Goal: Transaction & Acquisition: Book appointment/travel/reservation

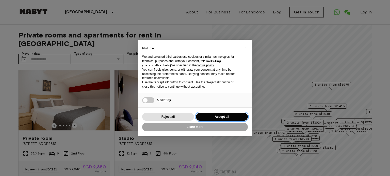
click at [213, 120] on button "Accept all" at bounding box center [222, 117] width 52 height 8
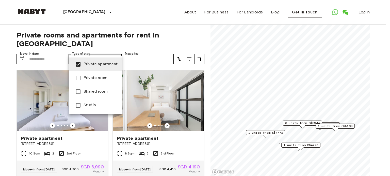
click at [3, 73] on div at bounding box center [195, 88] width 390 height 176
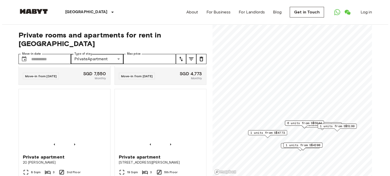
scroll to position [430, 0]
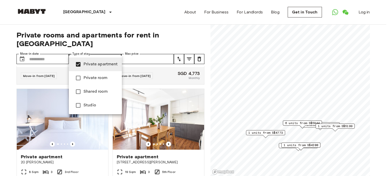
click at [86, 107] on span "Studio" at bounding box center [101, 106] width 34 height 6
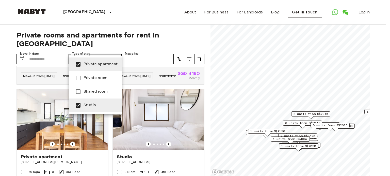
type input "******"
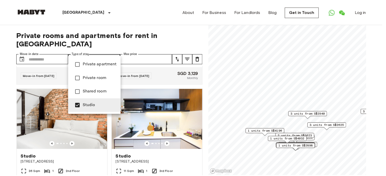
scroll to position [312, 0]
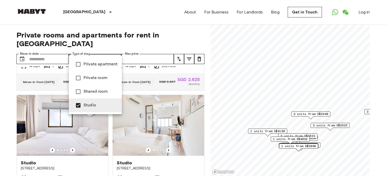
click at [144, 19] on div at bounding box center [195, 88] width 390 height 176
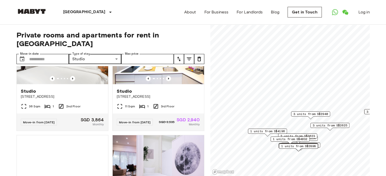
scroll to position [483, 0]
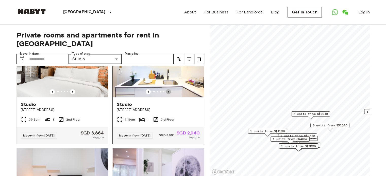
click at [167, 94] on icon "Previous image" at bounding box center [168, 91] width 5 height 5
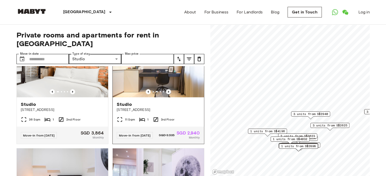
click at [167, 94] on icon "Previous image" at bounding box center [168, 91] width 5 height 5
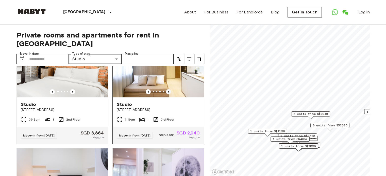
click at [167, 94] on icon "Previous image" at bounding box center [168, 91] width 5 height 5
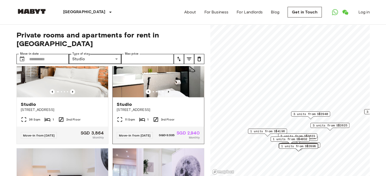
click at [167, 94] on icon "Previous image" at bounding box center [168, 91] width 5 height 5
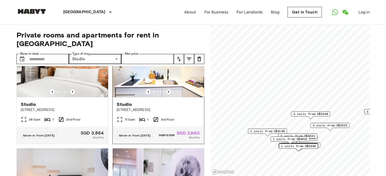
click at [167, 94] on icon "Previous image" at bounding box center [168, 91] width 5 height 5
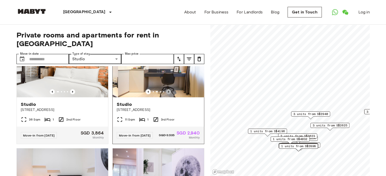
click at [167, 94] on icon "Previous image" at bounding box center [168, 91] width 5 height 5
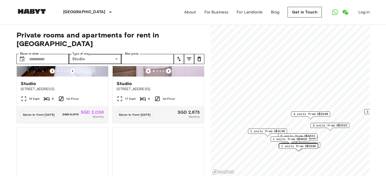
scroll to position [616, 0]
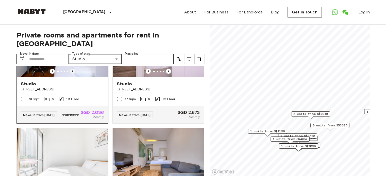
click at [71, 74] on icon "Previous image" at bounding box center [72, 71] width 5 height 5
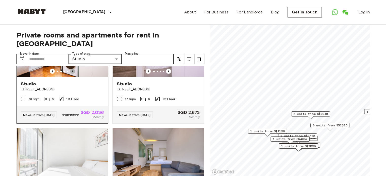
click at [71, 74] on icon "Previous image" at bounding box center [72, 71] width 5 height 5
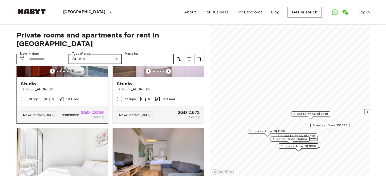
click at [71, 74] on icon "Previous image" at bounding box center [72, 71] width 5 height 5
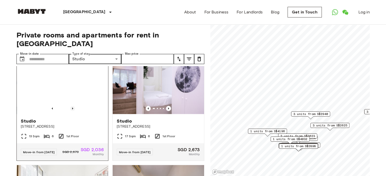
scroll to position [578, 0]
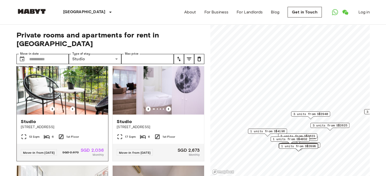
click at [38, 125] on div "Studio" at bounding box center [62, 122] width 83 height 6
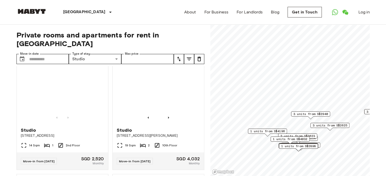
scroll to position [907, 0]
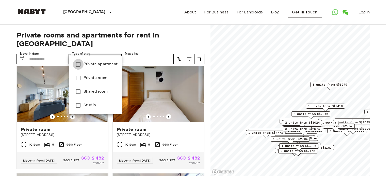
type input "**********"
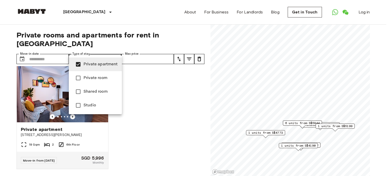
click at [1, 92] on div at bounding box center [195, 88] width 390 height 176
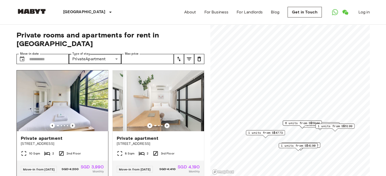
click at [73, 123] on icon "Previous image" at bounding box center [72, 125] width 5 height 5
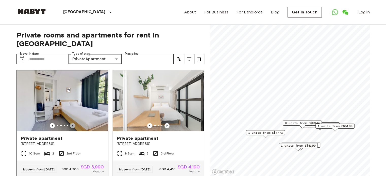
click at [73, 123] on icon "Previous image" at bounding box center [72, 125] width 5 height 5
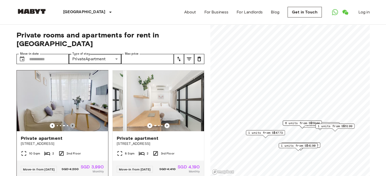
click at [73, 123] on icon "Previous image" at bounding box center [72, 125] width 5 height 5
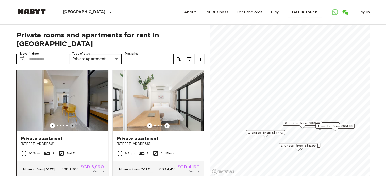
click at [73, 123] on icon "Previous image" at bounding box center [72, 125] width 5 height 5
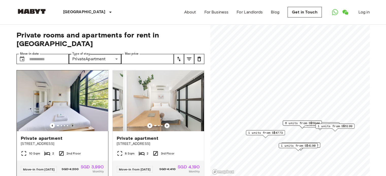
click at [73, 123] on icon "Previous image" at bounding box center [72, 125] width 5 height 5
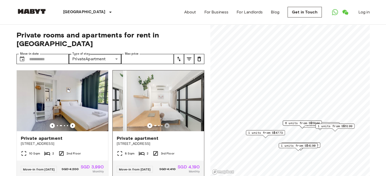
click at [165, 123] on icon "Previous image" at bounding box center [167, 125] width 5 height 5
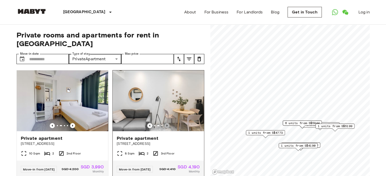
click at [165, 123] on icon "Previous image" at bounding box center [167, 125] width 5 height 5
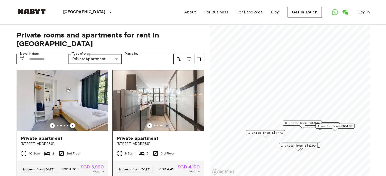
click at [165, 123] on icon "Previous image" at bounding box center [167, 125] width 5 height 5
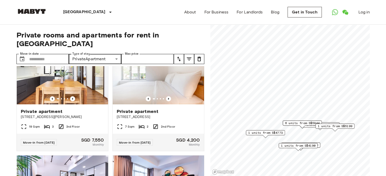
scroll to position [139, 0]
click at [166, 97] on icon "Previous image" at bounding box center [168, 99] width 5 height 5
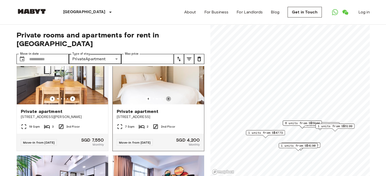
click at [166, 97] on icon "Previous image" at bounding box center [168, 99] width 5 height 5
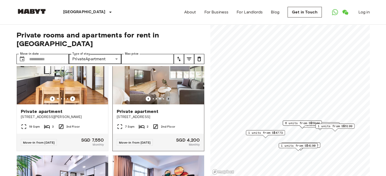
click at [166, 97] on icon "Previous image" at bounding box center [168, 99] width 5 height 5
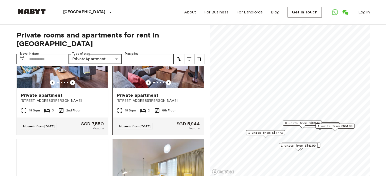
scroll to position [232, 0]
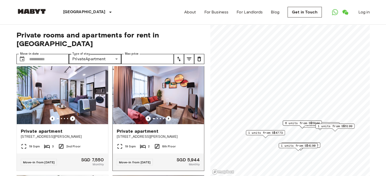
click at [166, 118] on icon "Previous image" at bounding box center [168, 118] width 5 height 5
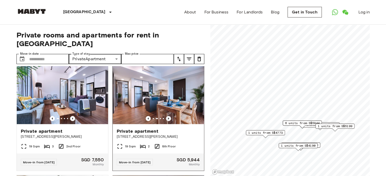
click at [166, 118] on icon "Previous image" at bounding box center [168, 118] width 5 height 5
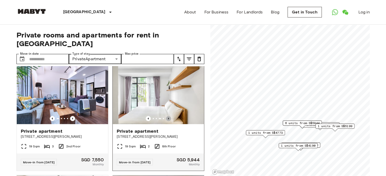
click at [166, 118] on icon "Previous image" at bounding box center [168, 118] width 5 height 5
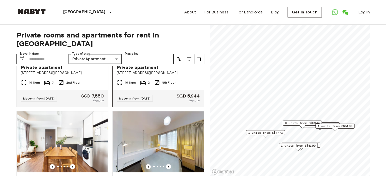
scroll to position [296, 0]
click at [189, 11] on link "About" at bounding box center [190, 12] width 12 height 6
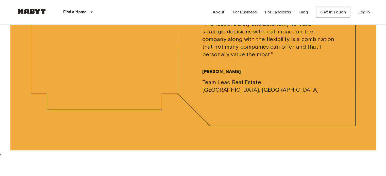
scroll to position [1260, 0]
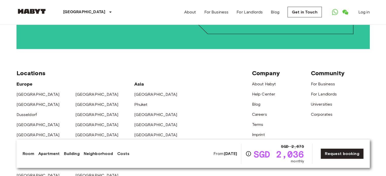
scroll to position [1194, 0]
